Goal: Information Seeking & Learning: Learn about a topic

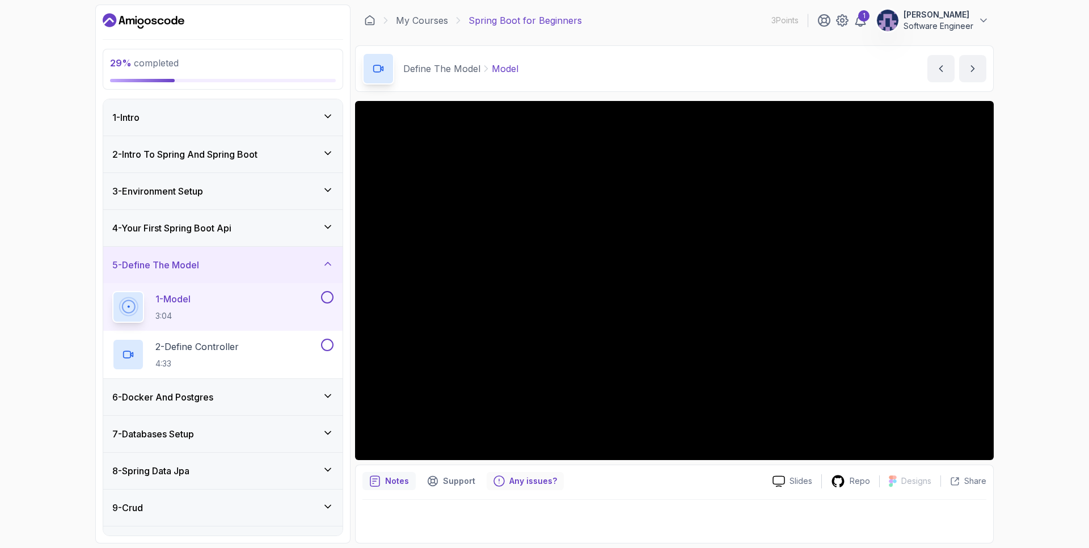
click at [537, 481] on p "Any issues?" at bounding box center [533, 480] width 48 height 11
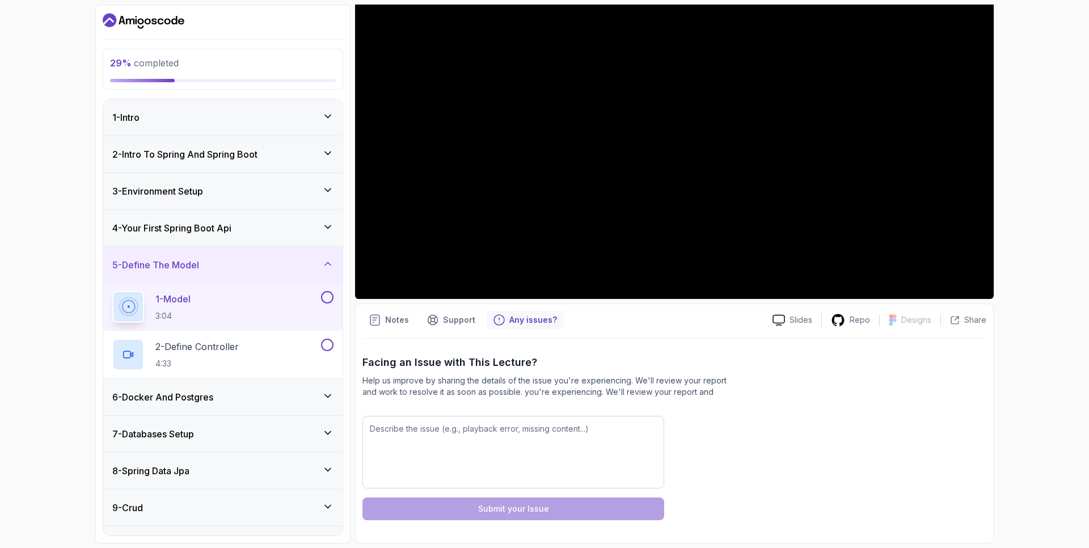
click at [530, 321] on p "Any issues?" at bounding box center [533, 319] width 48 height 11
click at [523, 321] on p "Any issues?" at bounding box center [533, 319] width 48 height 11
click at [389, 327] on div "Notes" at bounding box center [389, 320] width 53 height 18
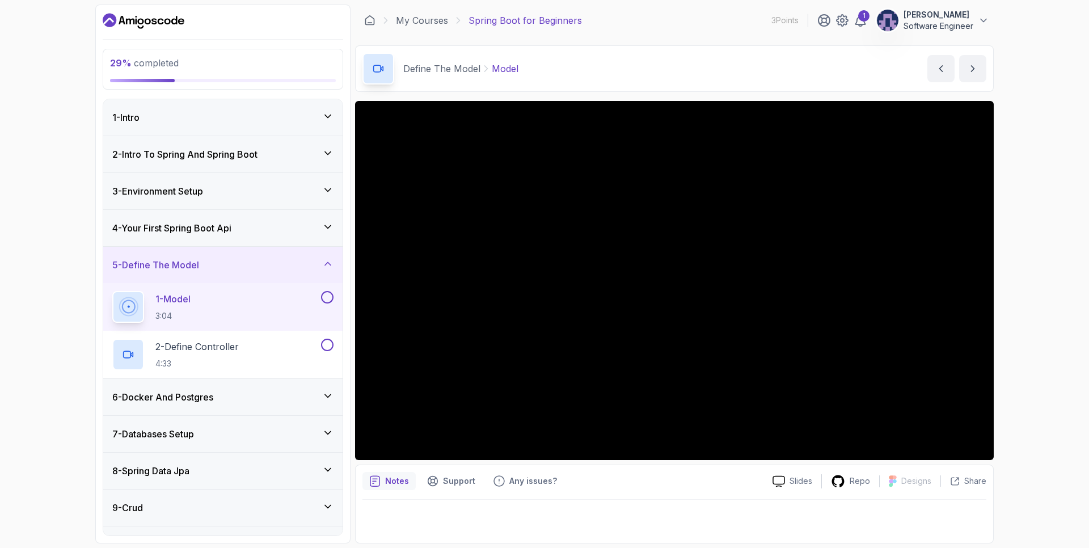
click at [1085, 492] on div "29 % completed 1 - Intro 2 - Intro To Spring And Spring Boot 3 - Environment Se…" at bounding box center [544, 274] width 1089 height 548
click at [449, 511] on div at bounding box center [675, 518] width 624 height 36
click at [463, 526] on div at bounding box center [675, 518] width 624 height 36
click at [374, 472] on div "Notes" at bounding box center [389, 481] width 53 height 18
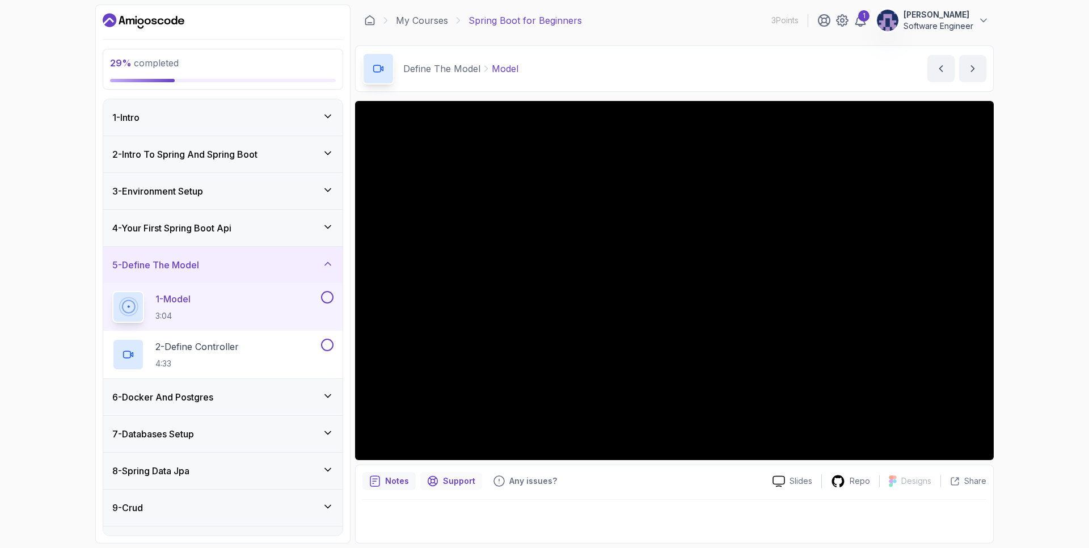
click at [437, 481] on div "Support" at bounding box center [451, 481] width 62 height 18
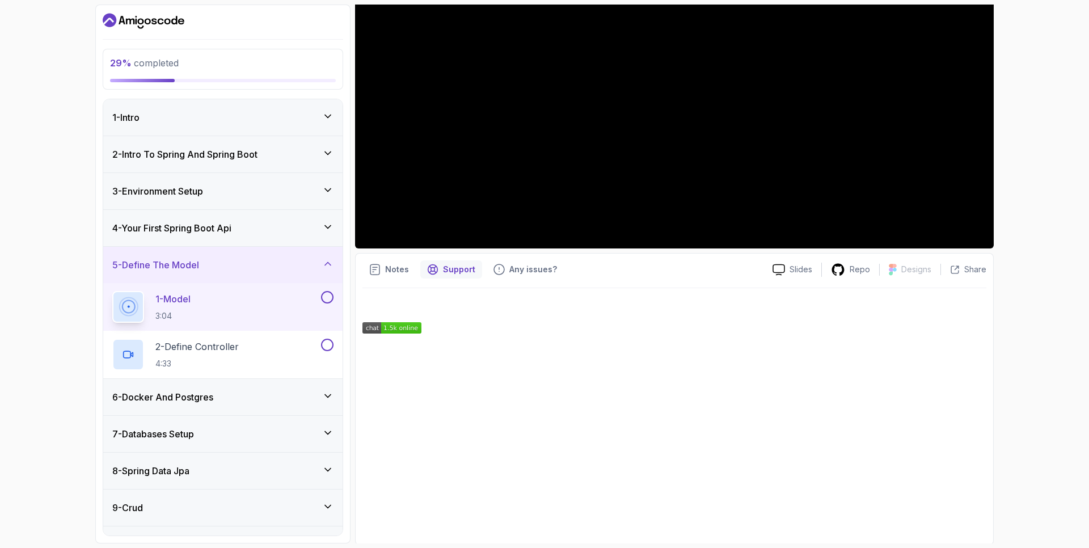
scroll to position [213, 0]
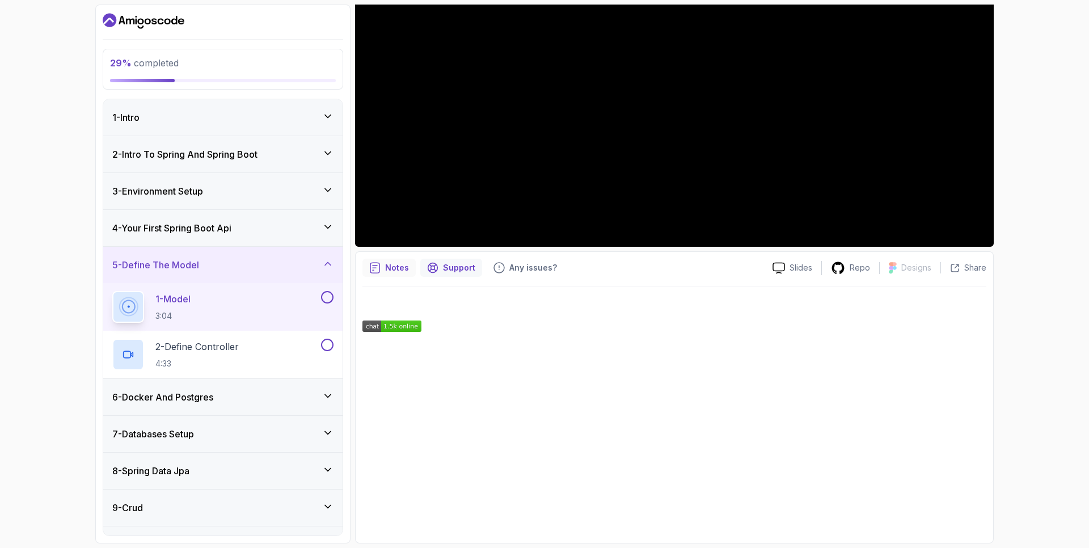
click at [372, 263] on icon "notes button" at bounding box center [374, 267] width 11 height 11
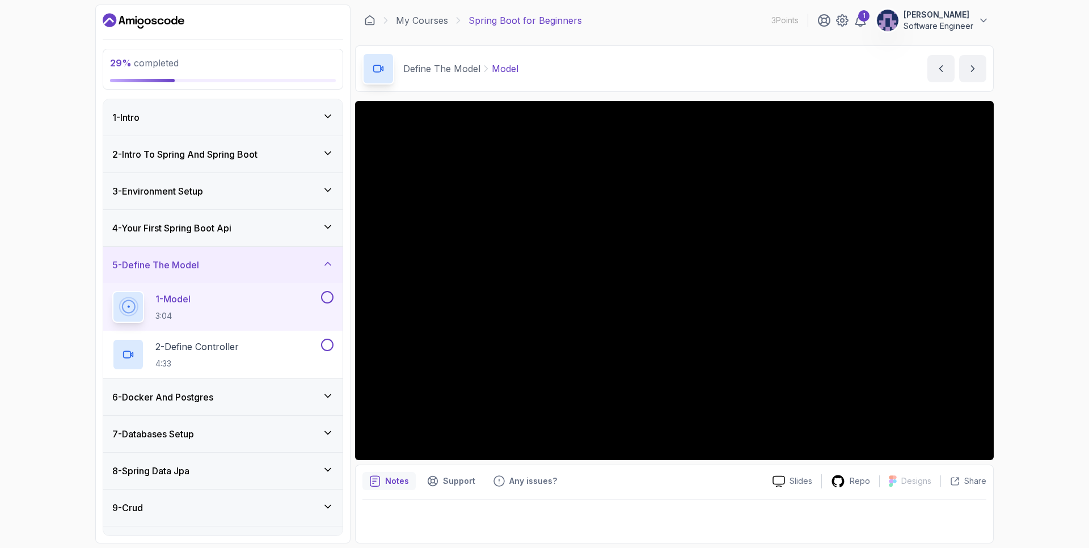
scroll to position [0, 0]
click at [496, 517] on div at bounding box center [675, 518] width 624 height 36
click at [856, 506] on div at bounding box center [675, 518] width 624 height 36
click at [856, 507] on div at bounding box center [675, 518] width 624 height 36
click at [778, 508] on div at bounding box center [675, 518] width 624 height 36
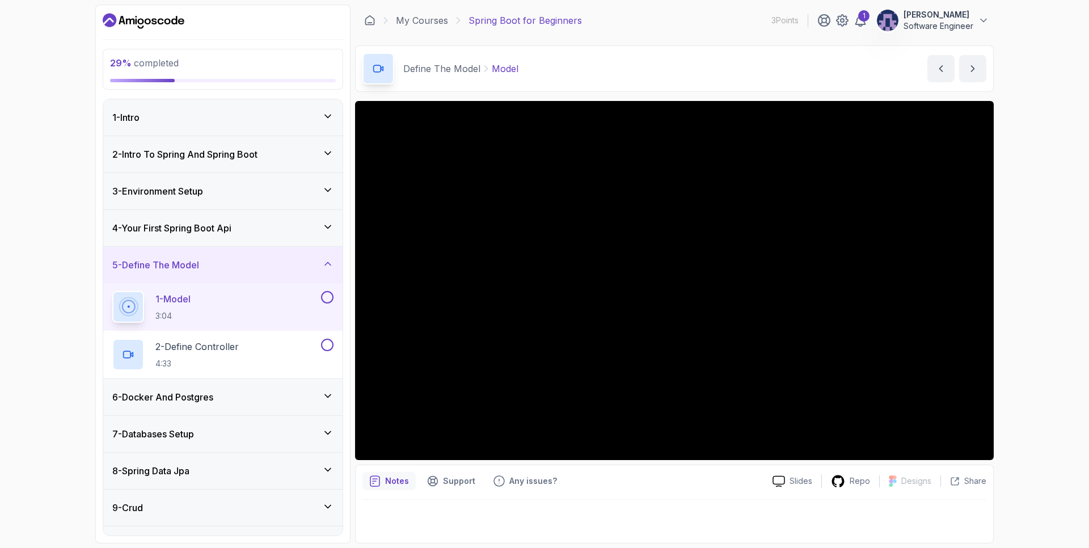
click at [1068, 306] on div "29 % completed 1 - Intro 2 - Intro To Spring And Spring Boot 3 - Environment Se…" at bounding box center [544, 274] width 1089 height 548
